Goal: Task Accomplishment & Management: Complete application form

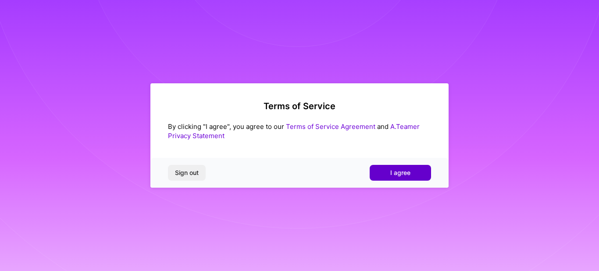
click at [398, 177] on span "I agree" at bounding box center [400, 172] width 20 height 9
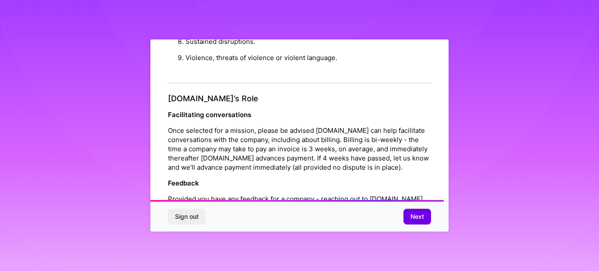
scroll to position [1015, 0]
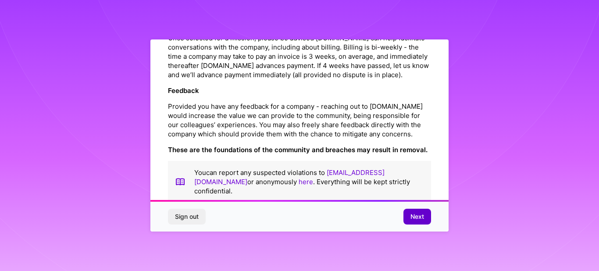
click at [423, 223] on button "Next" at bounding box center [418, 217] width 28 height 16
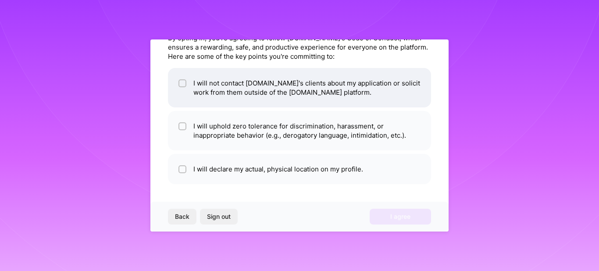
scroll to position [0, 0]
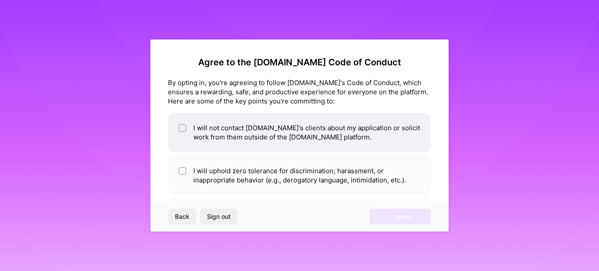
click at [183, 127] on input "checkbox" at bounding box center [183, 128] width 6 height 6
checkbox input "true"
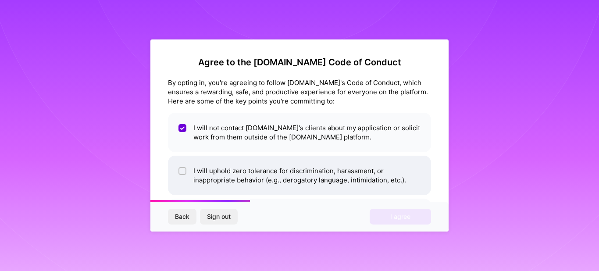
click at [181, 172] on input "checkbox" at bounding box center [183, 171] width 6 height 6
checkbox input "true"
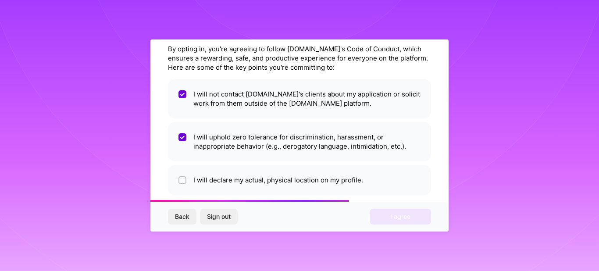
scroll to position [45, 0]
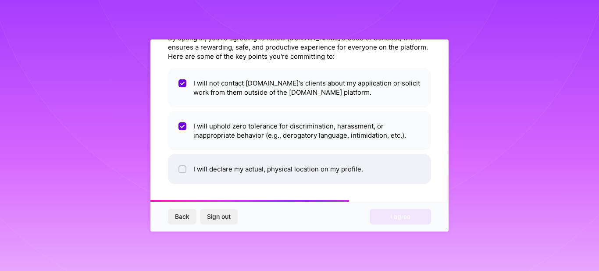
click at [182, 170] on input "checkbox" at bounding box center [183, 170] width 6 height 6
checkbox input "true"
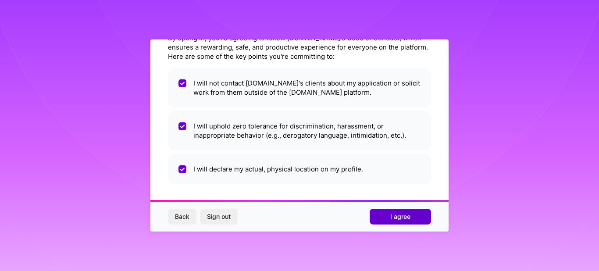
click at [406, 215] on span "I agree" at bounding box center [400, 216] width 20 height 9
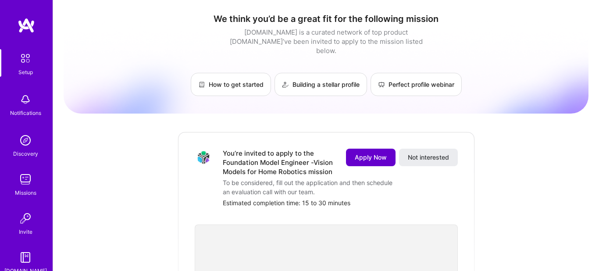
click at [369, 149] on button "Apply Now" at bounding box center [371, 158] width 50 height 18
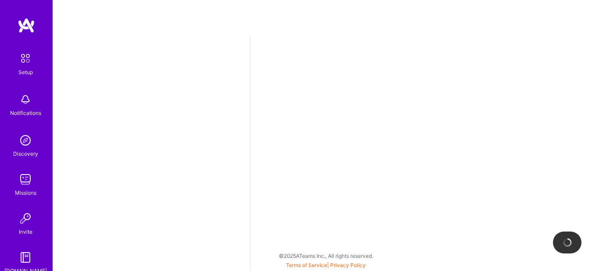
select select "US"
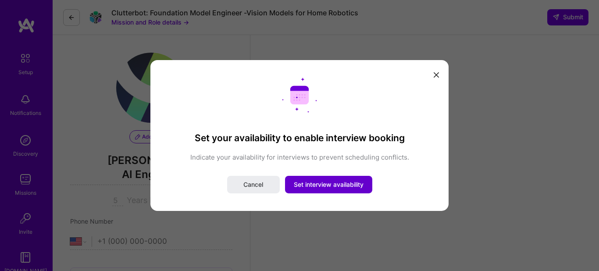
click at [339, 180] on button "Set interview availability" at bounding box center [328, 185] width 87 height 18
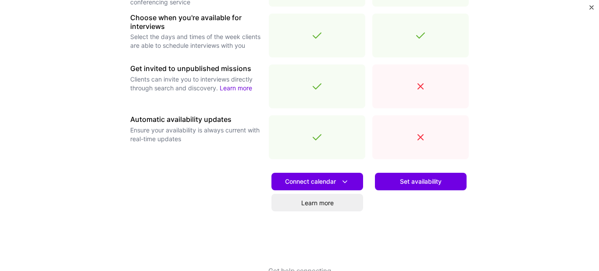
scroll to position [343, 0]
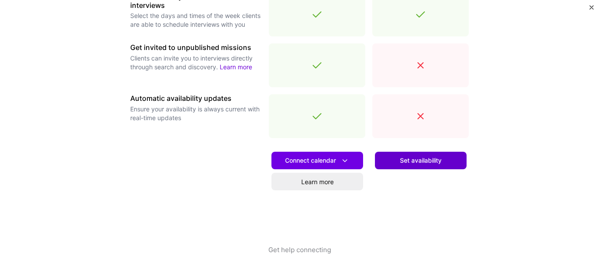
click at [442, 165] on button "Set availability" at bounding box center [421, 161] width 92 height 18
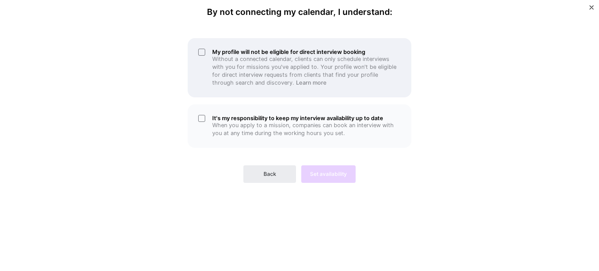
click at [205, 55] on div "My profile will not be eligible for direct interview booking Without a connecte…" at bounding box center [300, 67] width 224 height 59
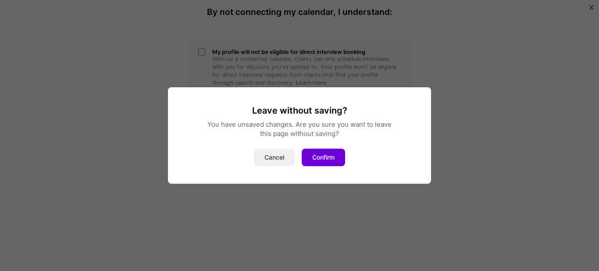
drag, startPoint x: 278, startPoint y: 166, endPoint x: 271, endPoint y: 151, distance: 16.5
click at [271, 151] on button "Cancel" at bounding box center [274, 158] width 41 height 18
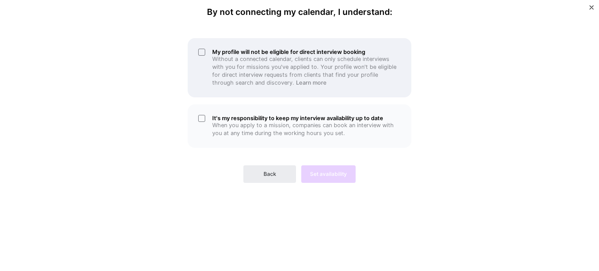
click at [204, 50] on div "My profile will not be eligible for direct interview booking Without a connecte…" at bounding box center [300, 67] width 224 height 59
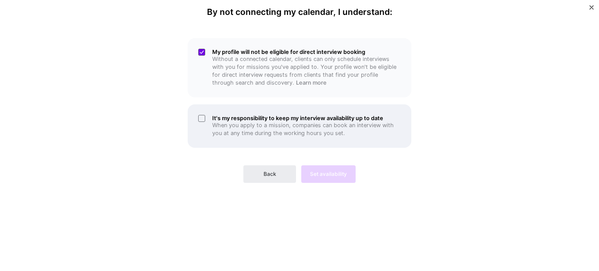
click at [202, 117] on div "It's my responsibility to keep my interview availability up to date When you ap…" at bounding box center [300, 125] width 224 height 43
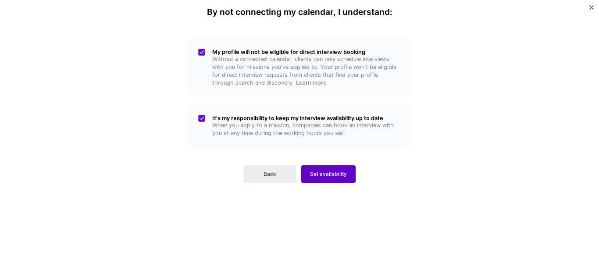
click at [335, 174] on span "Set availability" at bounding box center [328, 174] width 37 height 8
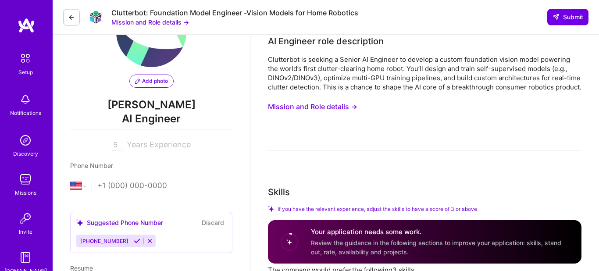
scroll to position [58, 0]
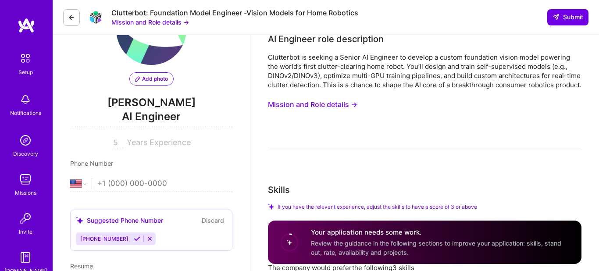
click at [121, 146] on input "5" at bounding box center [117, 143] width 11 height 11
type input "5"
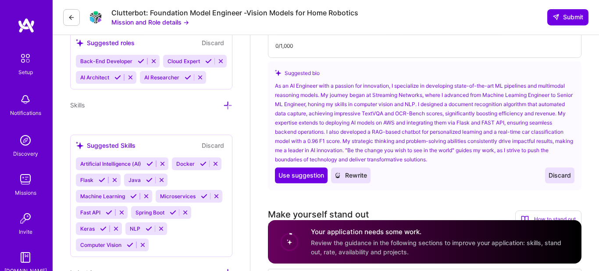
scroll to position [405, 0]
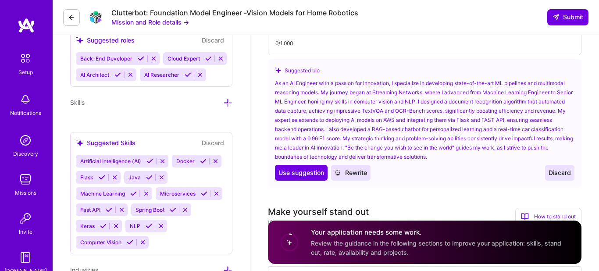
click at [133, 193] on icon at bounding box center [133, 193] width 7 height 7
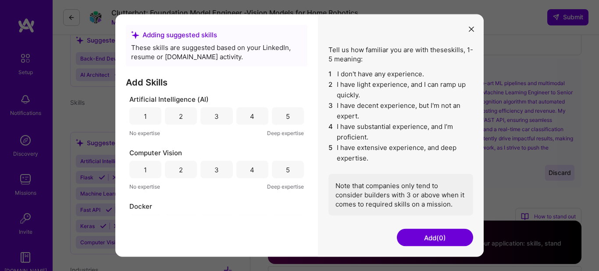
click at [289, 113] on div "5" at bounding box center [288, 115] width 4 height 9
click at [286, 173] on div "5" at bounding box center [288, 169] width 4 height 9
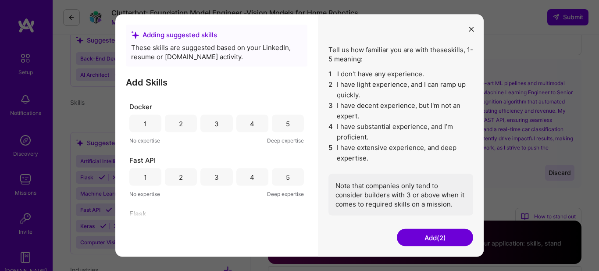
scroll to position [100, 0]
click at [285, 126] on div "5" at bounding box center [288, 124] width 32 height 18
click at [293, 173] on div "5" at bounding box center [288, 177] width 32 height 18
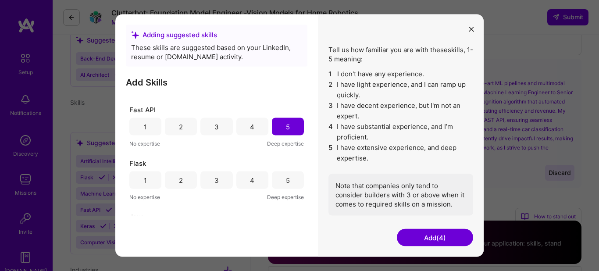
click at [290, 180] on div "5" at bounding box center [288, 181] width 32 height 18
click at [416, 236] on button "Add (5)" at bounding box center [435, 238] width 76 height 18
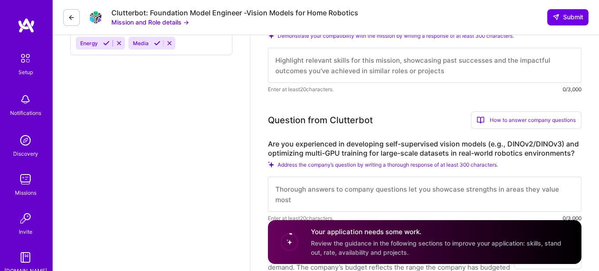
scroll to position [273, 0]
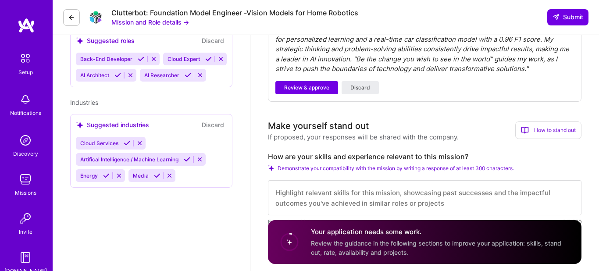
click at [419, 239] on div "Your application needs some work. Review the guidance in the following sections…" at bounding box center [441, 242] width 260 height 29
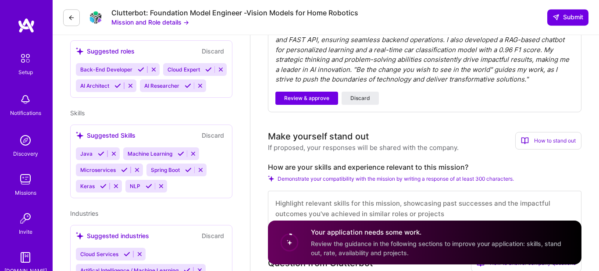
scroll to position [290, 0]
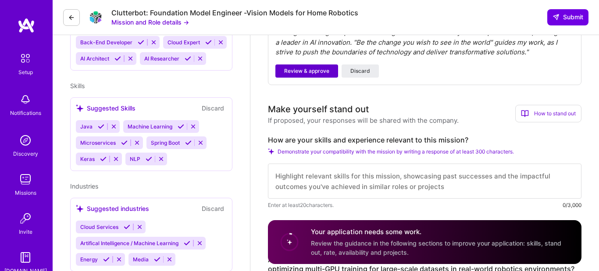
click at [313, 75] on span "Review & approve" at bounding box center [306, 71] width 45 height 8
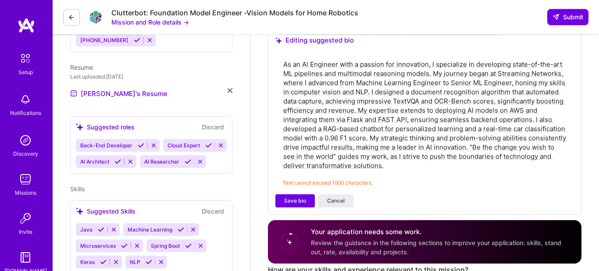
scroll to position [197, 0]
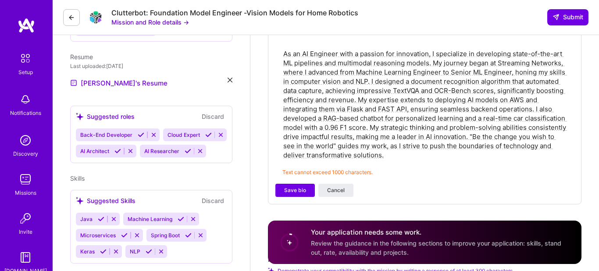
drag, startPoint x: 441, startPoint y: 165, endPoint x: 413, endPoint y: 135, distance: 41.0
click at [413, 135] on textarea "As an AI Engineer with a passion for innovation, I specialize in developing sta…" at bounding box center [425, 104] width 285 height 112
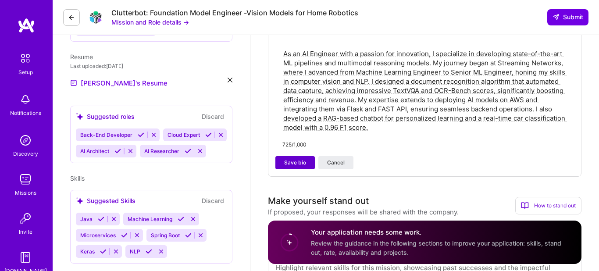
type textarea "As an AI Engineer with a passion for innovation, I specialize in developing sta…"
click at [284, 169] on button "Save bio" at bounding box center [295, 162] width 39 height 13
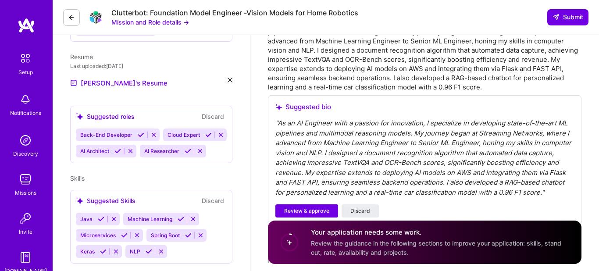
scroll to position [313, 0]
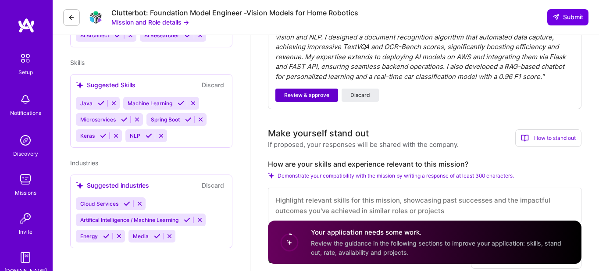
click at [311, 99] on span "Review & approve" at bounding box center [306, 95] width 45 height 8
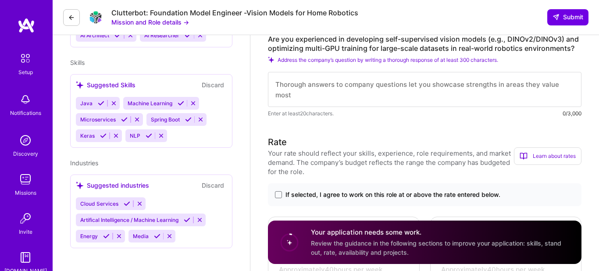
scroll to position [255, 0]
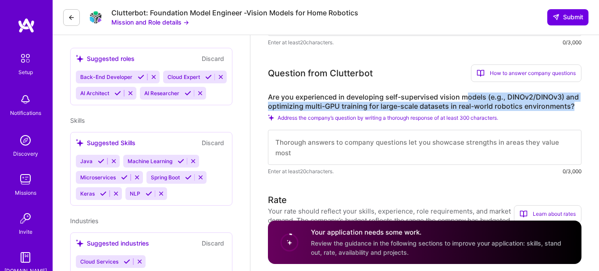
drag, startPoint x: 576, startPoint y: 115, endPoint x: 469, endPoint y: 103, distance: 107.2
click at [469, 103] on label "Are you experienced in developing self-supervised vision models (e.g., DINOv2/D…" at bounding box center [425, 102] width 314 height 18
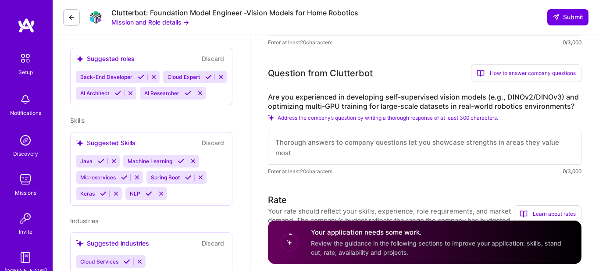
click at [550, 131] on div "Are you experienced in developing self-supervised vision models (e.g., DINOv2/D…" at bounding box center [425, 134] width 314 height 83
